Goal: Task Accomplishment & Management: Use online tool/utility

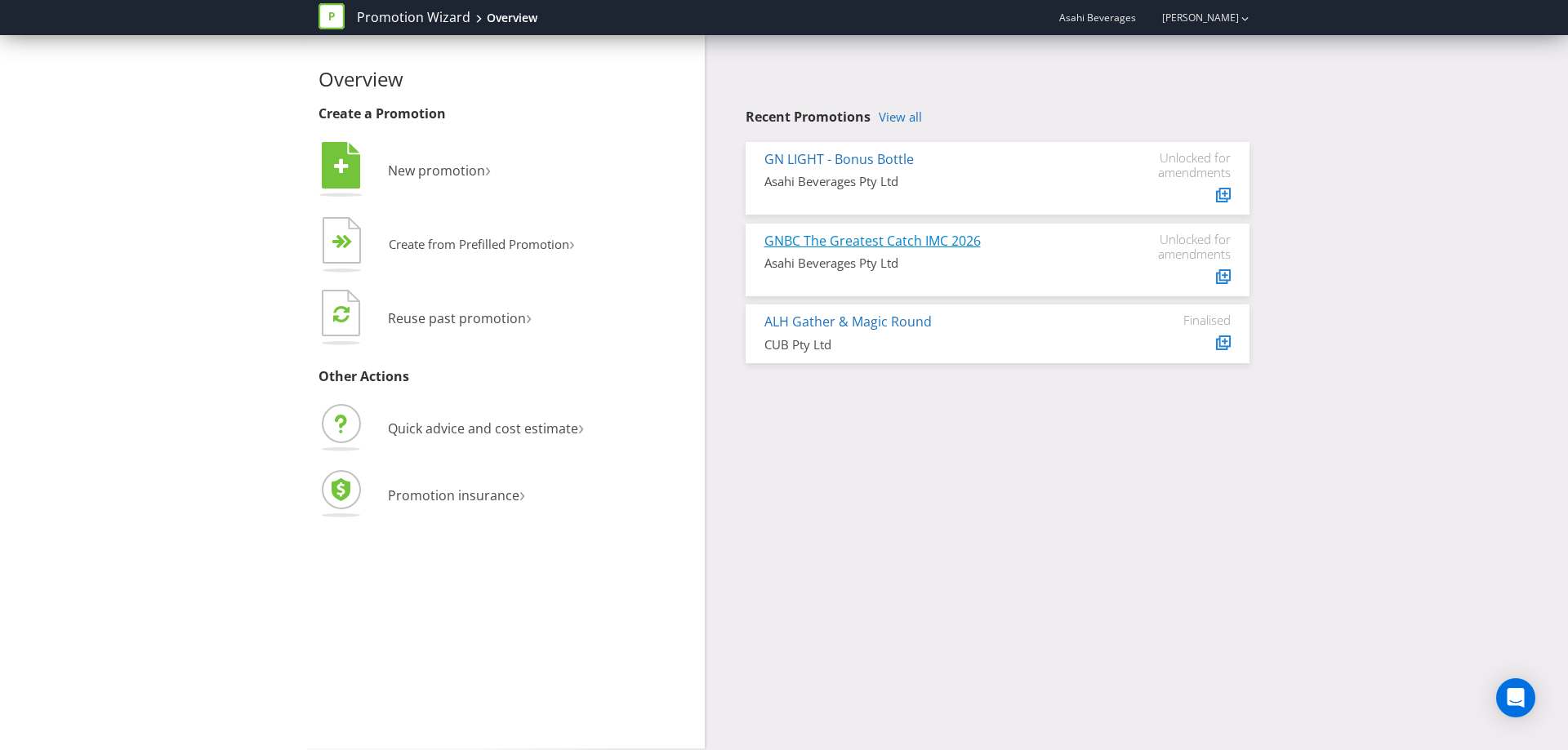
click at [881, 241] on link "GNBC The Greatest Catch IMC 2026" at bounding box center [872, 241] width 216 height 18
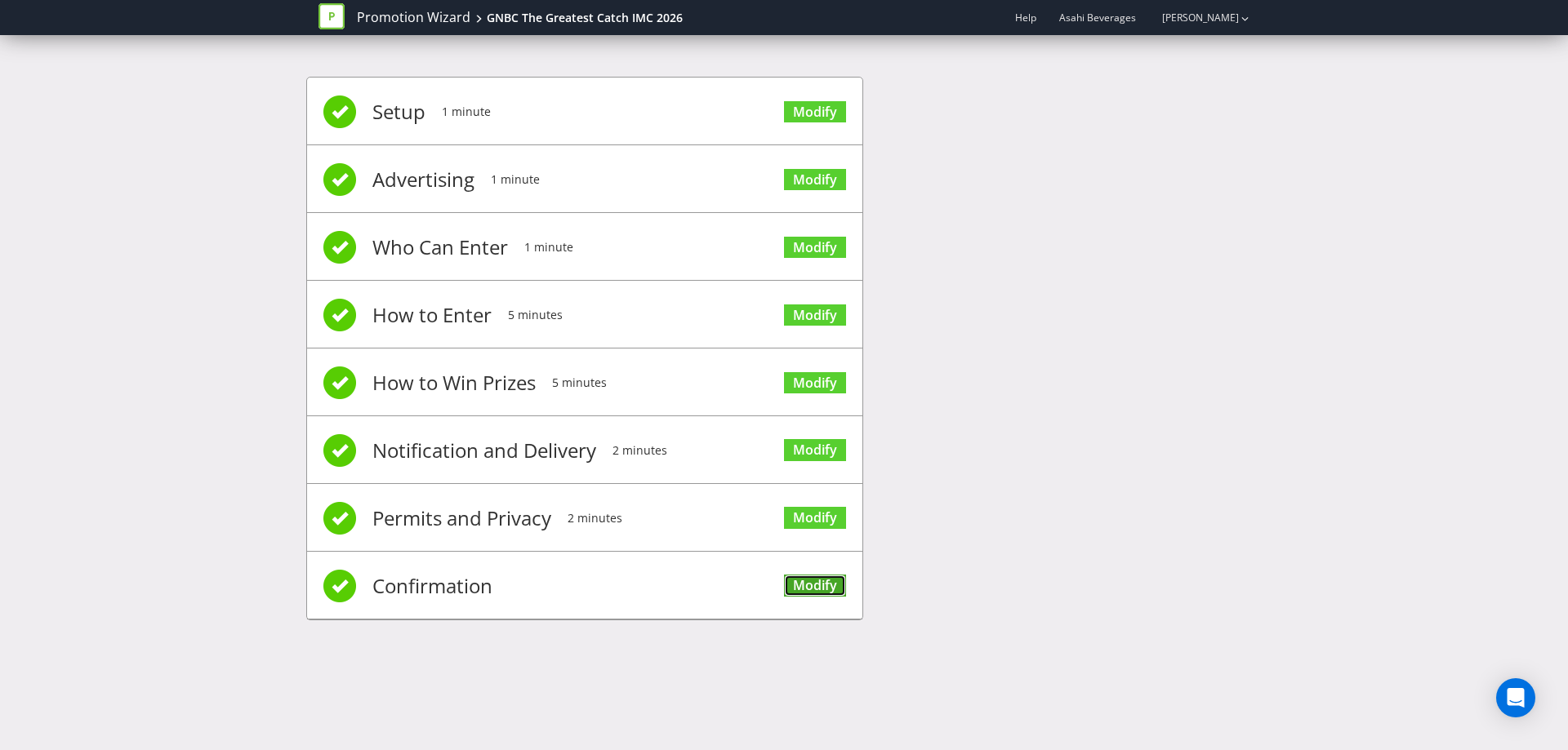
click at [792, 591] on link "Modify" at bounding box center [815, 586] width 62 height 22
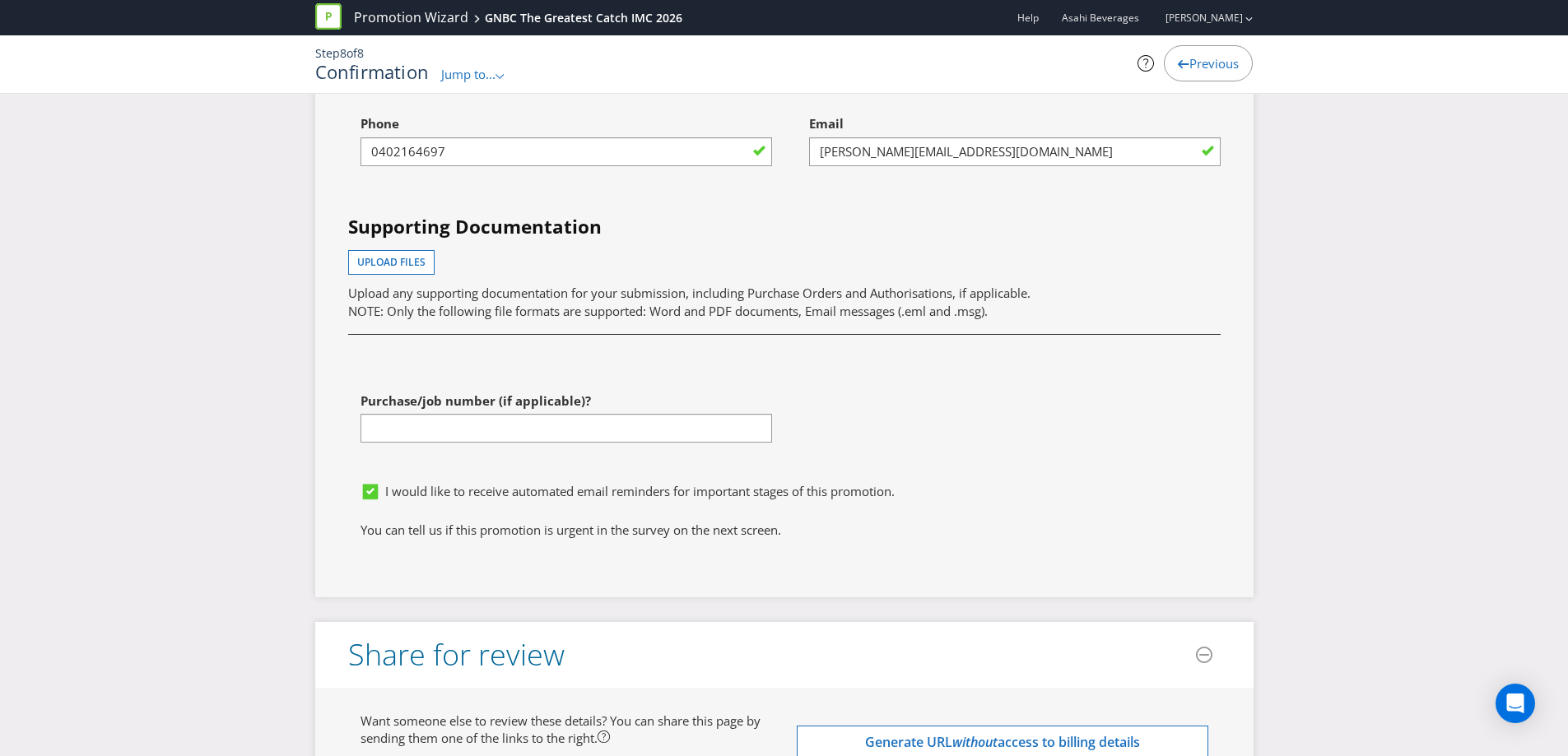
scroll to position [6173, 0]
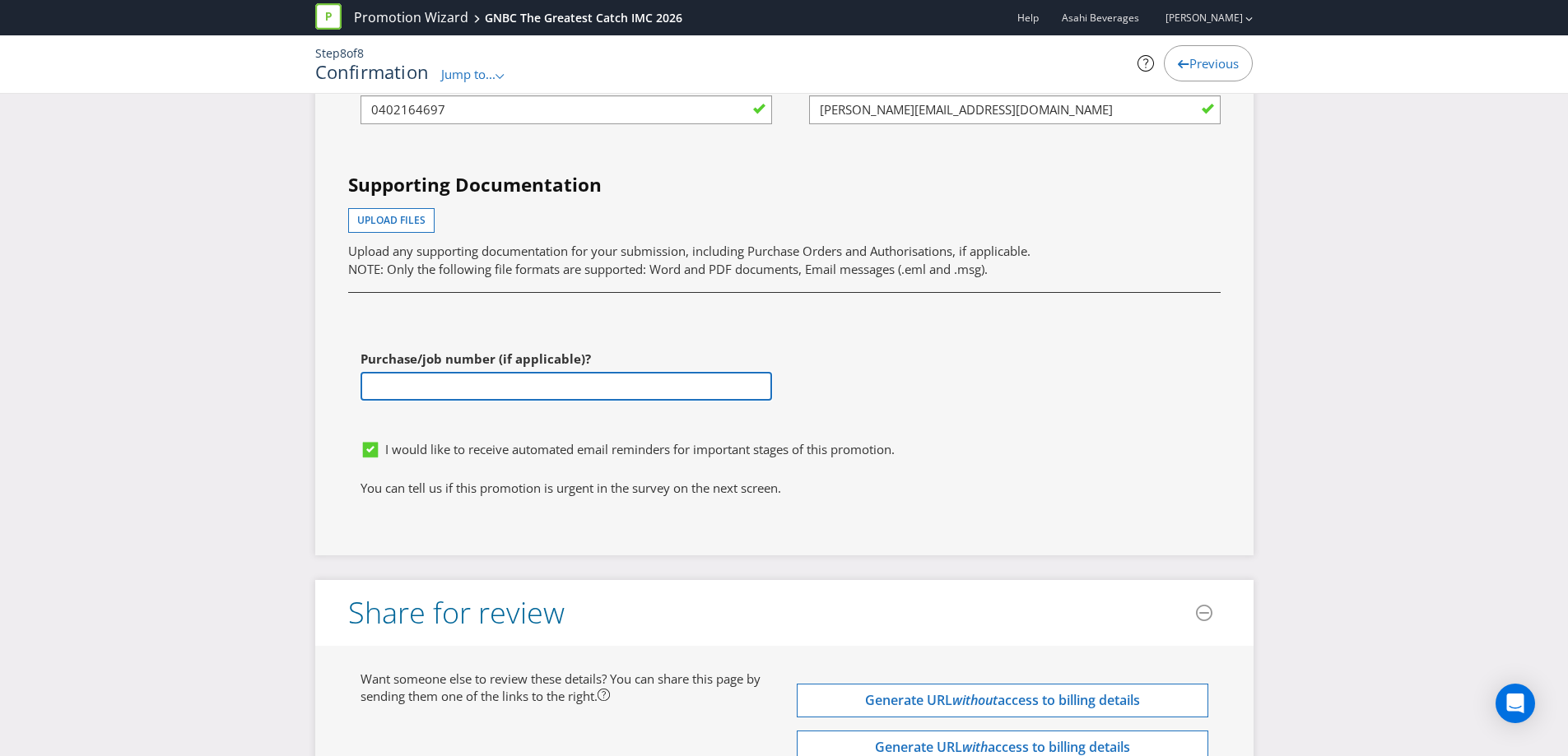
click at [505, 401] on input "text" at bounding box center [567, 386] width 412 height 29
click at [489, 401] on input "text" at bounding box center [567, 386] width 412 height 29
paste input "4501167852"
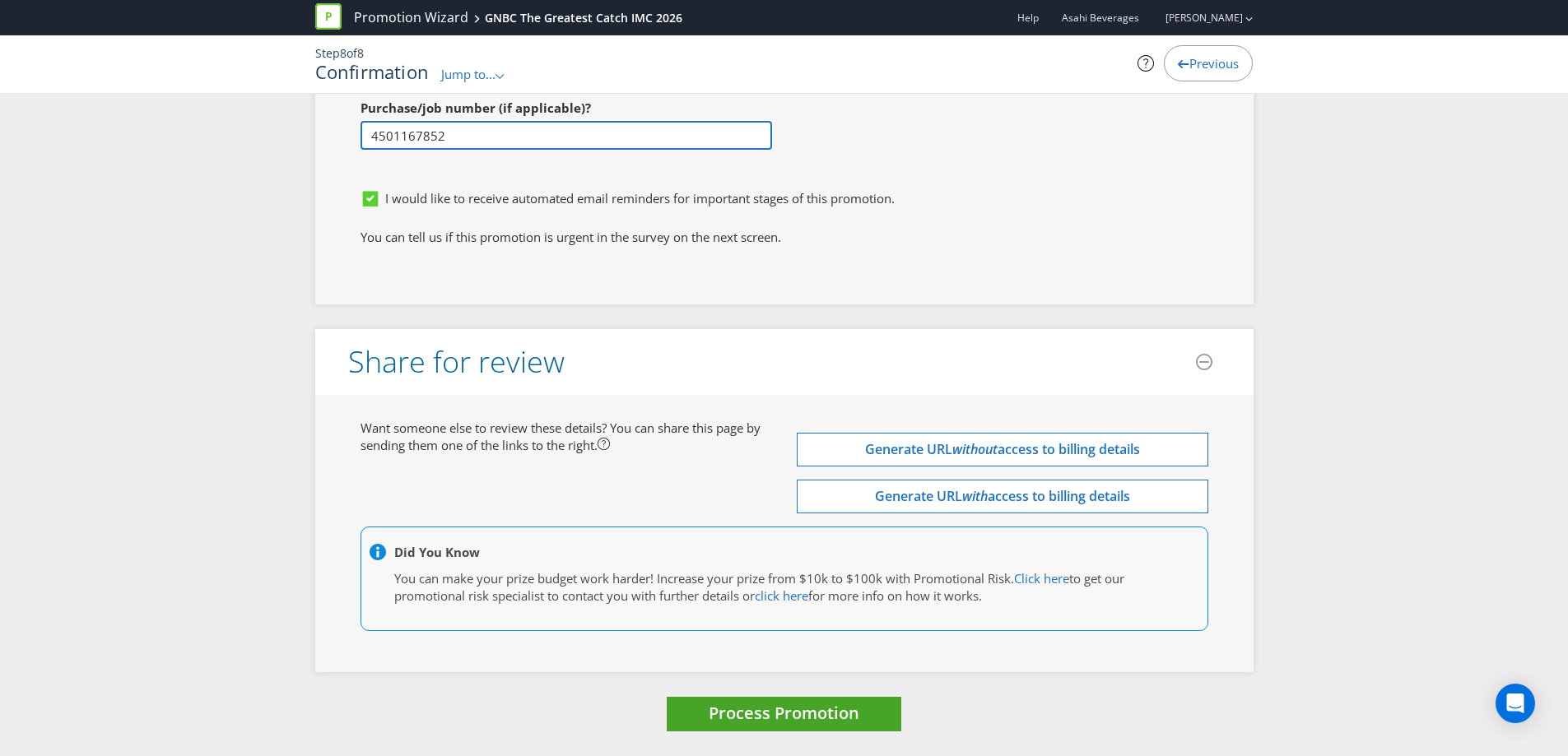
type input "4501167852"
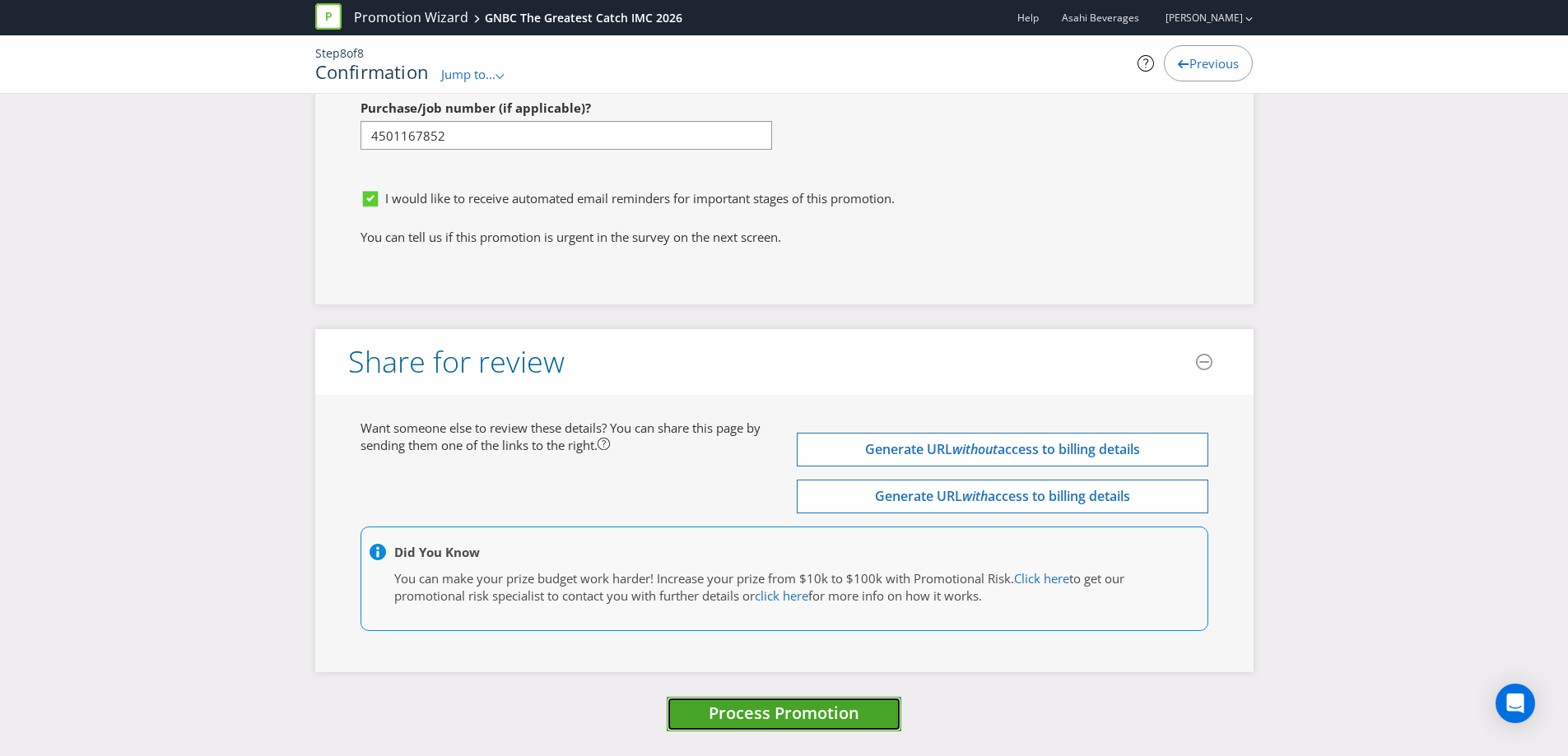
click at [744, 726] on button "Process Promotion" at bounding box center [784, 714] width 235 height 35
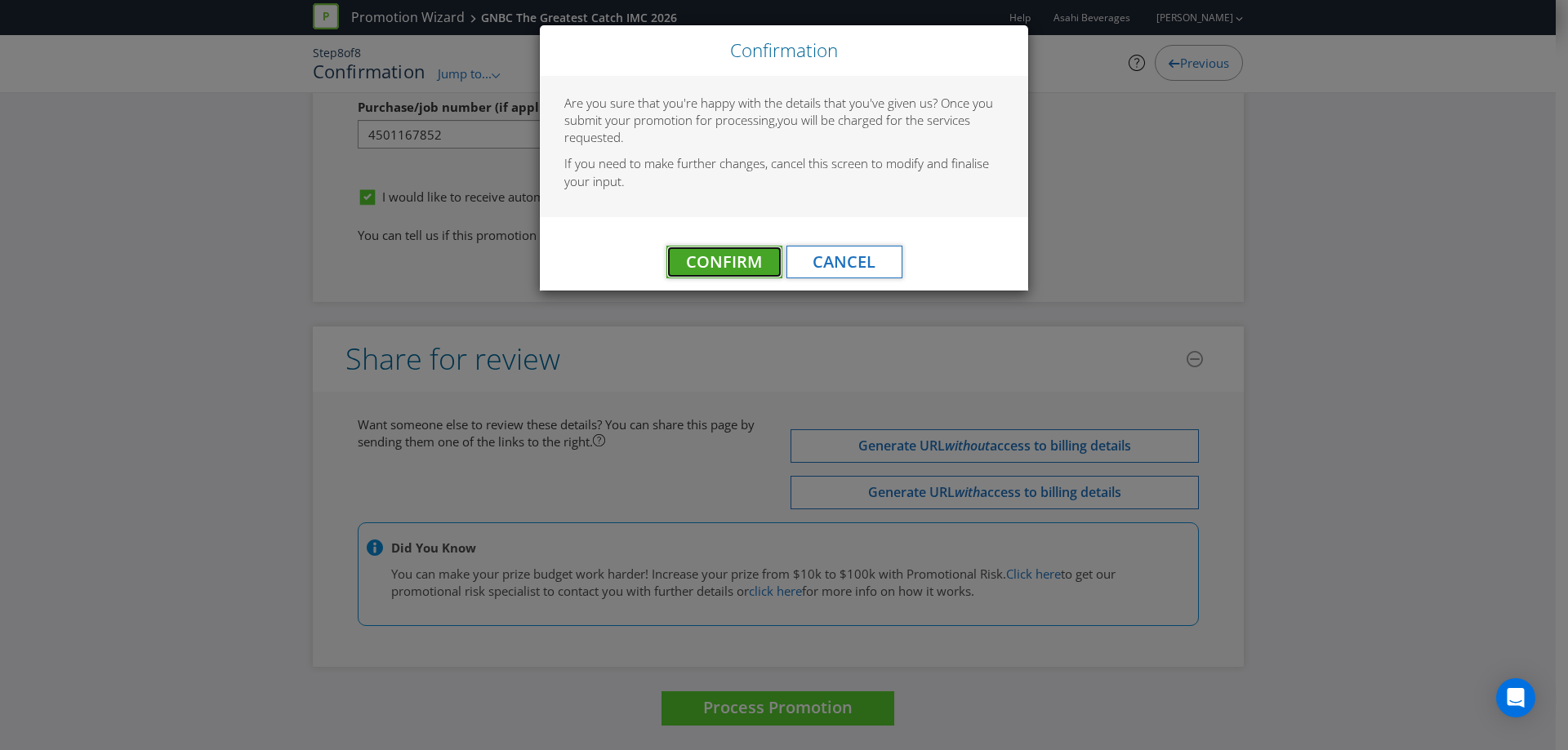
click at [717, 258] on span "Confirm" at bounding box center [724, 262] width 76 height 22
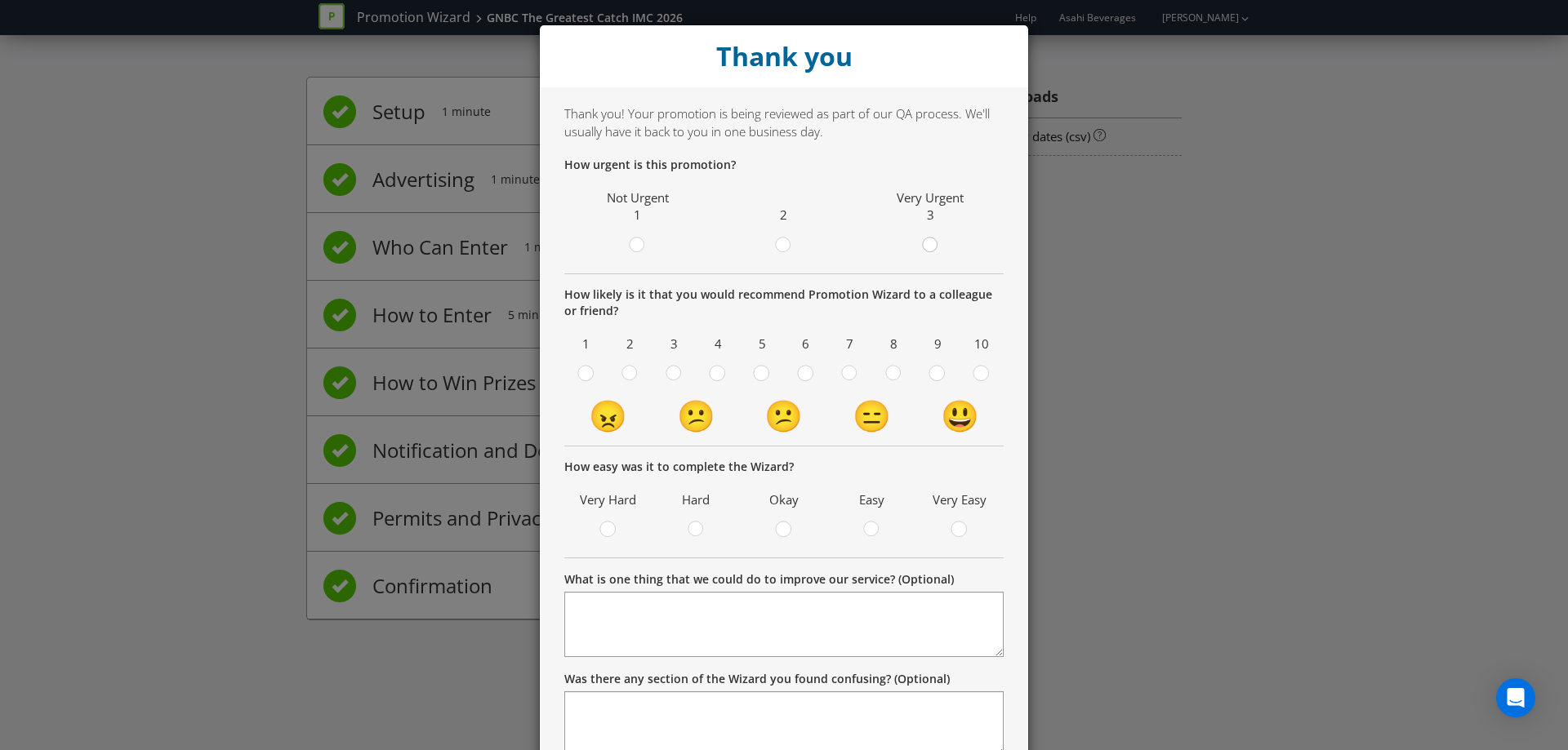
click at [922, 248] on circle at bounding box center [929, 244] width 14 height 14
click at [0, 0] on input "radio" at bounding box center [0, 0] width 0 height 0
click at [802, 369] on div at bounding box center [806, 369] width 8 height 8
click at [0, 0] on input "radio" at bounding box center [0, 0] width 0 height 0
click at [780, 523] on div at bounding box center [784, 525] width 8 height 8
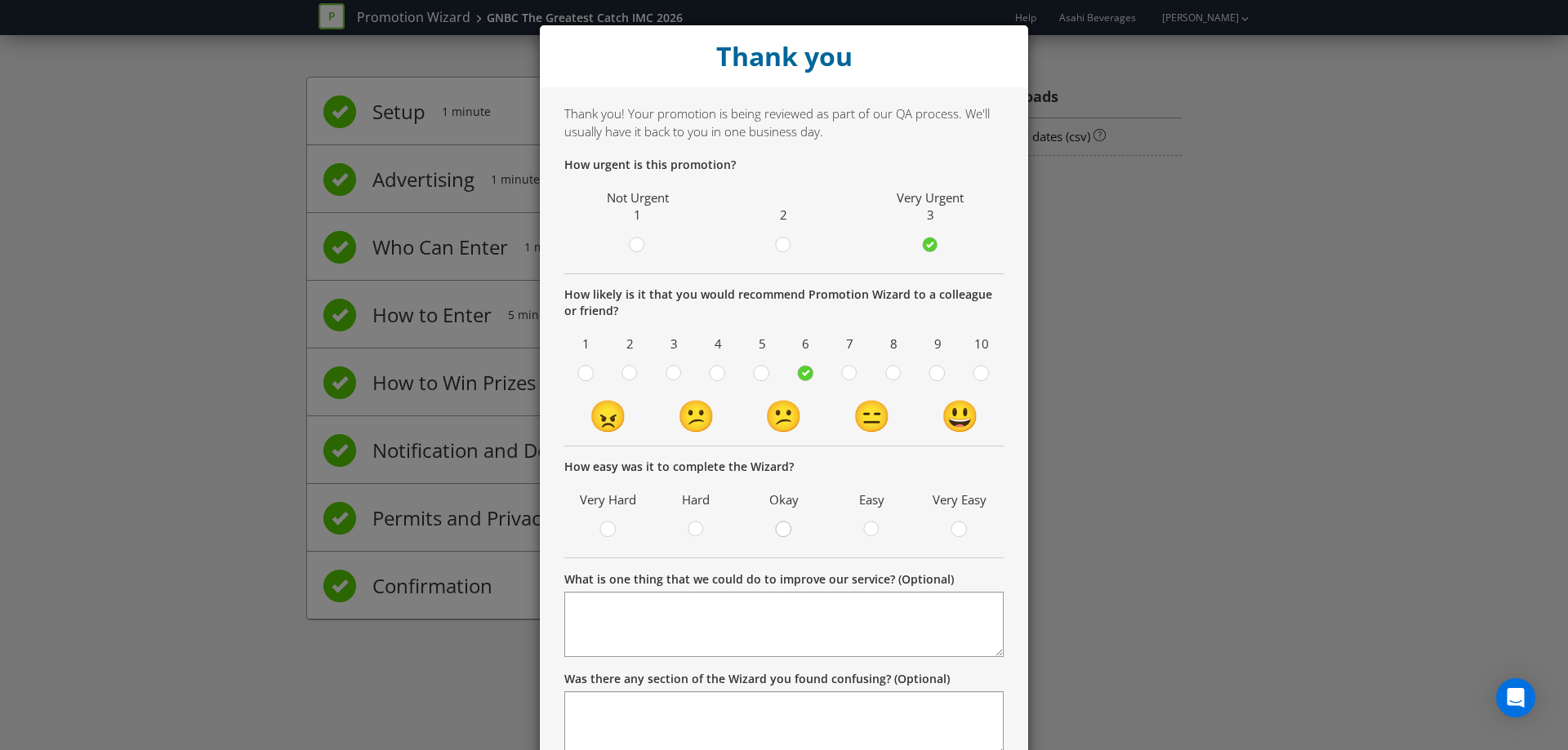
click at [0, 0] on input "radio" at bounding box center [0, 0] width 0 height 0
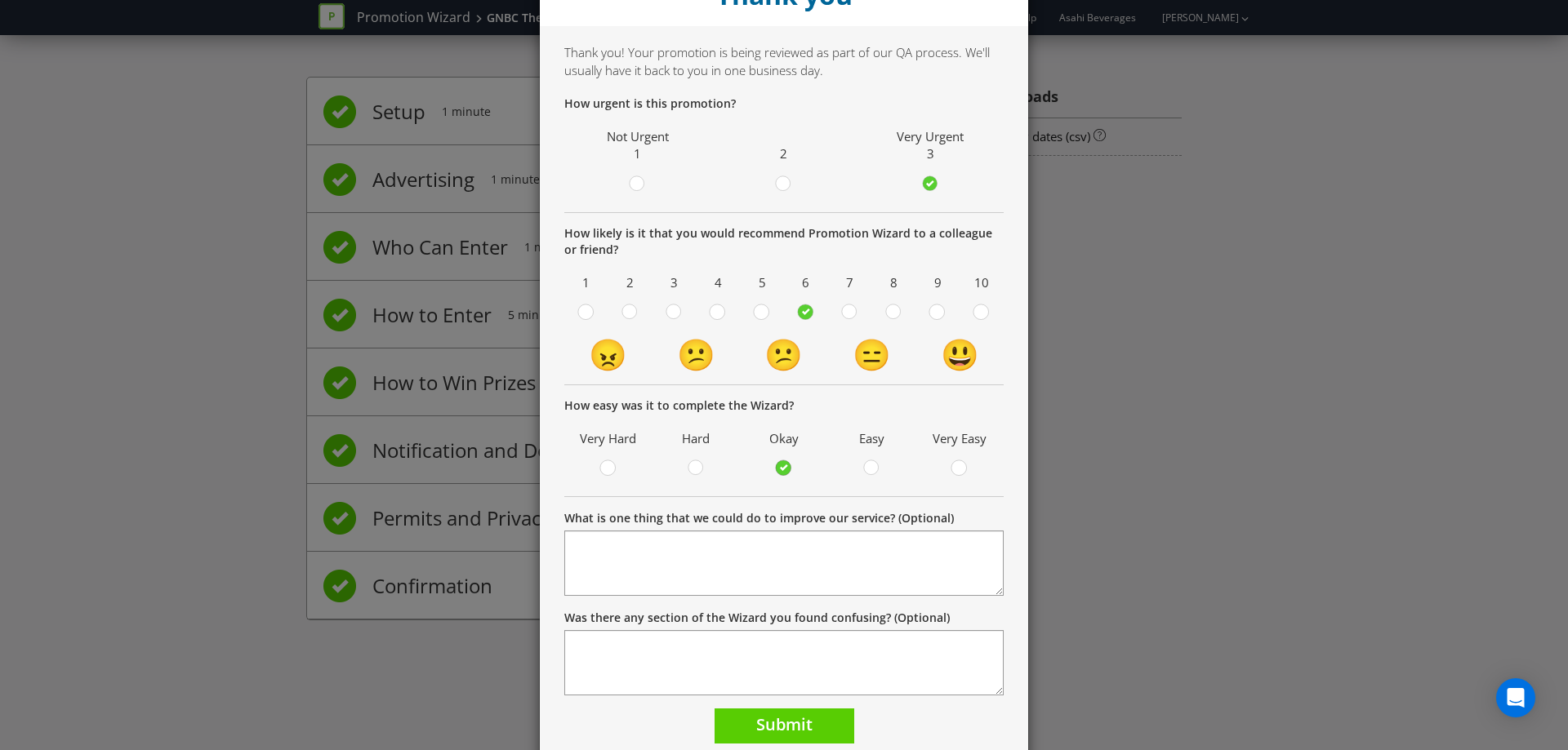
scroll to position [123, 0]
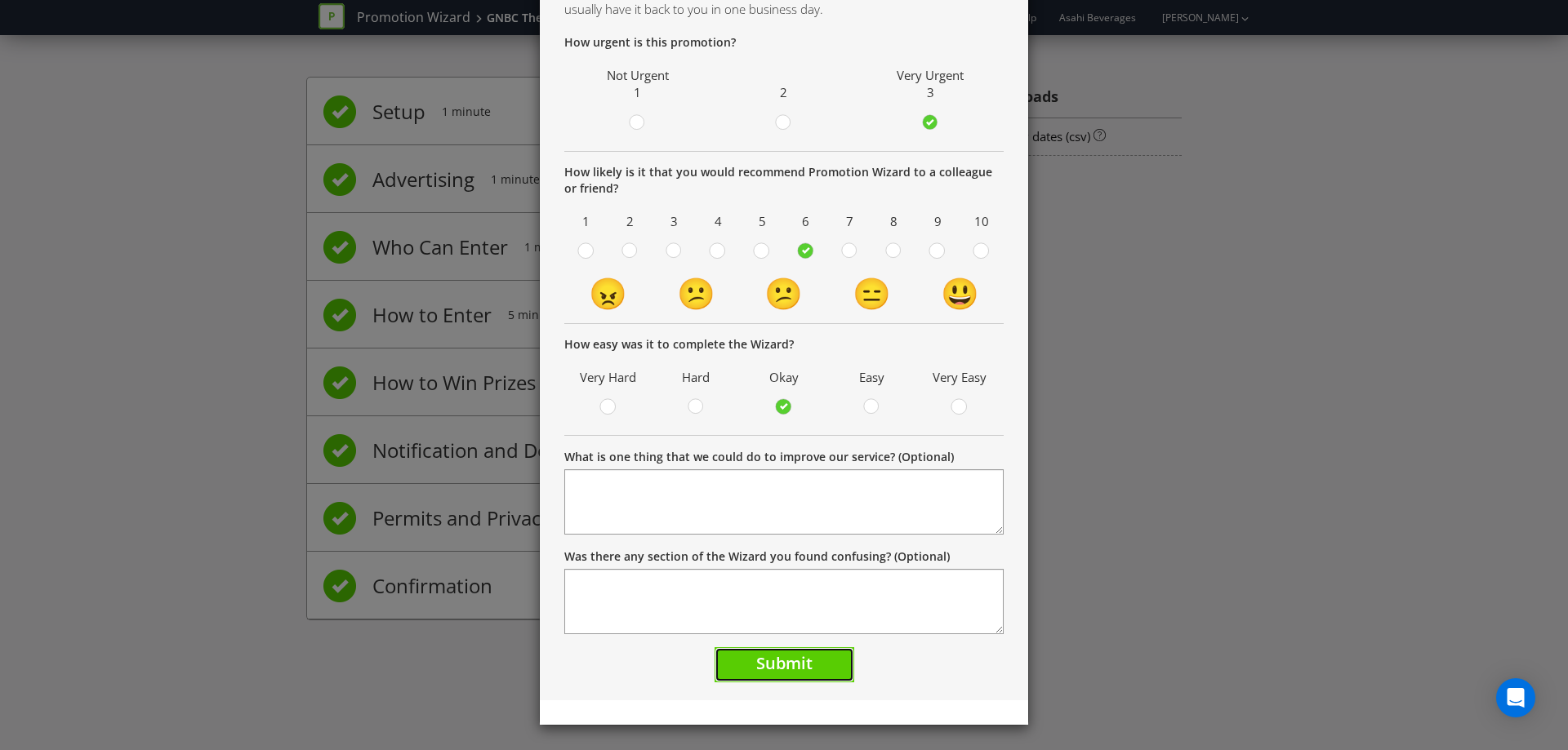
click at [772, 659] on span "Submit" at bounding box center [784, 664] width 56 height 22
